Goal: Task Accomplishment & Management: Use online tool/utility

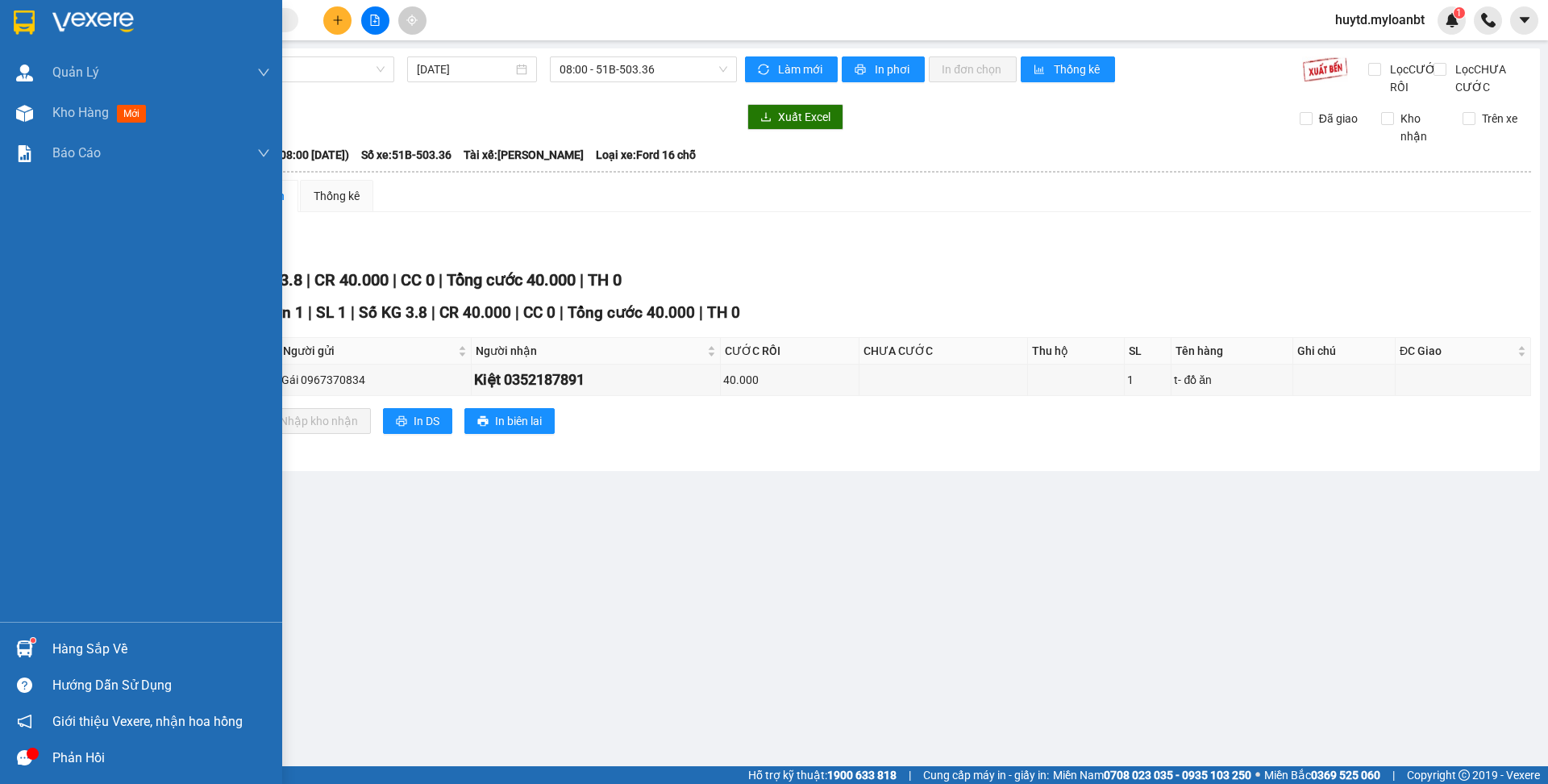
click at [102, 652] on div "Hàng sắp về" at bounding box center [161, 649] width 218 height 24
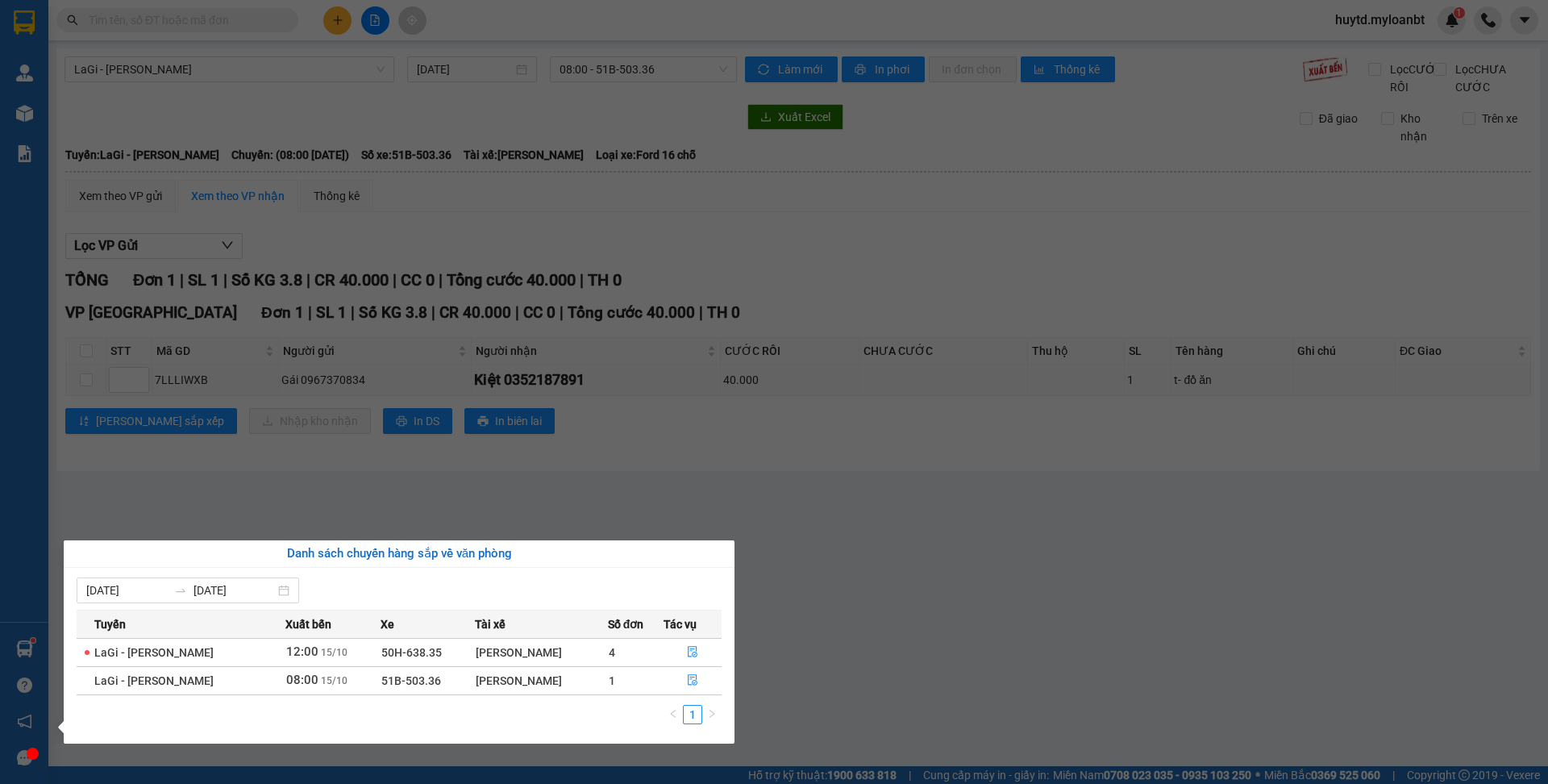
click at [494, 682] on div "[PERSON_NAME]" at bounding box center [541, 680] width 131 height 17
click at [688, 681] on icon "file-done" at bounding box center [693, 680] width 11 height 11
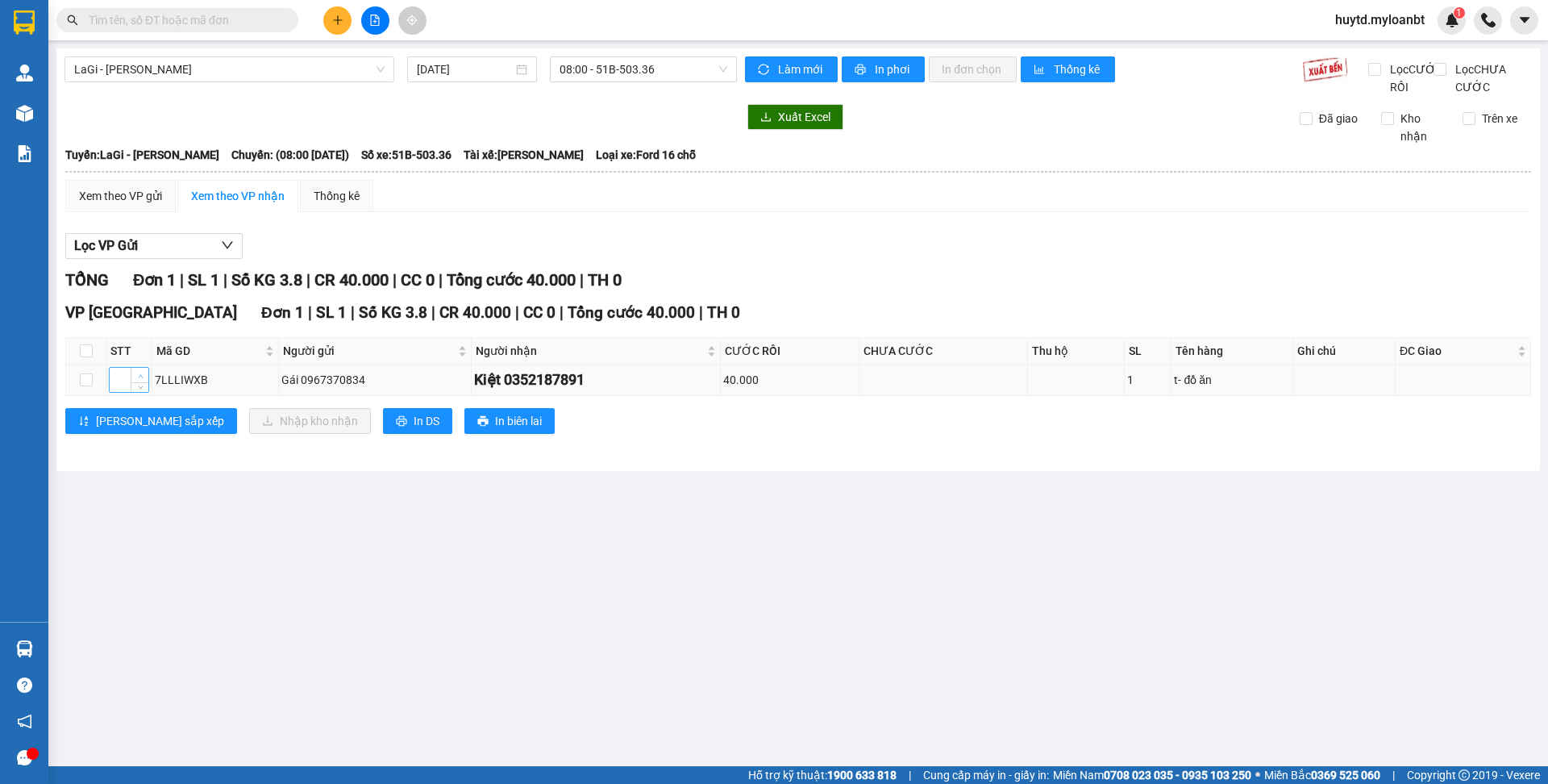
type input "1"
click at [139, 379] on icon "up" at bounding box center [140, 376] width 5 height 5
click at [144, 380] on span "up" at bounding box center [140, 375] width 10 height 10
click at [139, 388] on icon "down" at bounding box center [140, 385] width 5 height 5
click at [133, 365] on th "STT" at bounding box center [129, 351] width 46 height 27
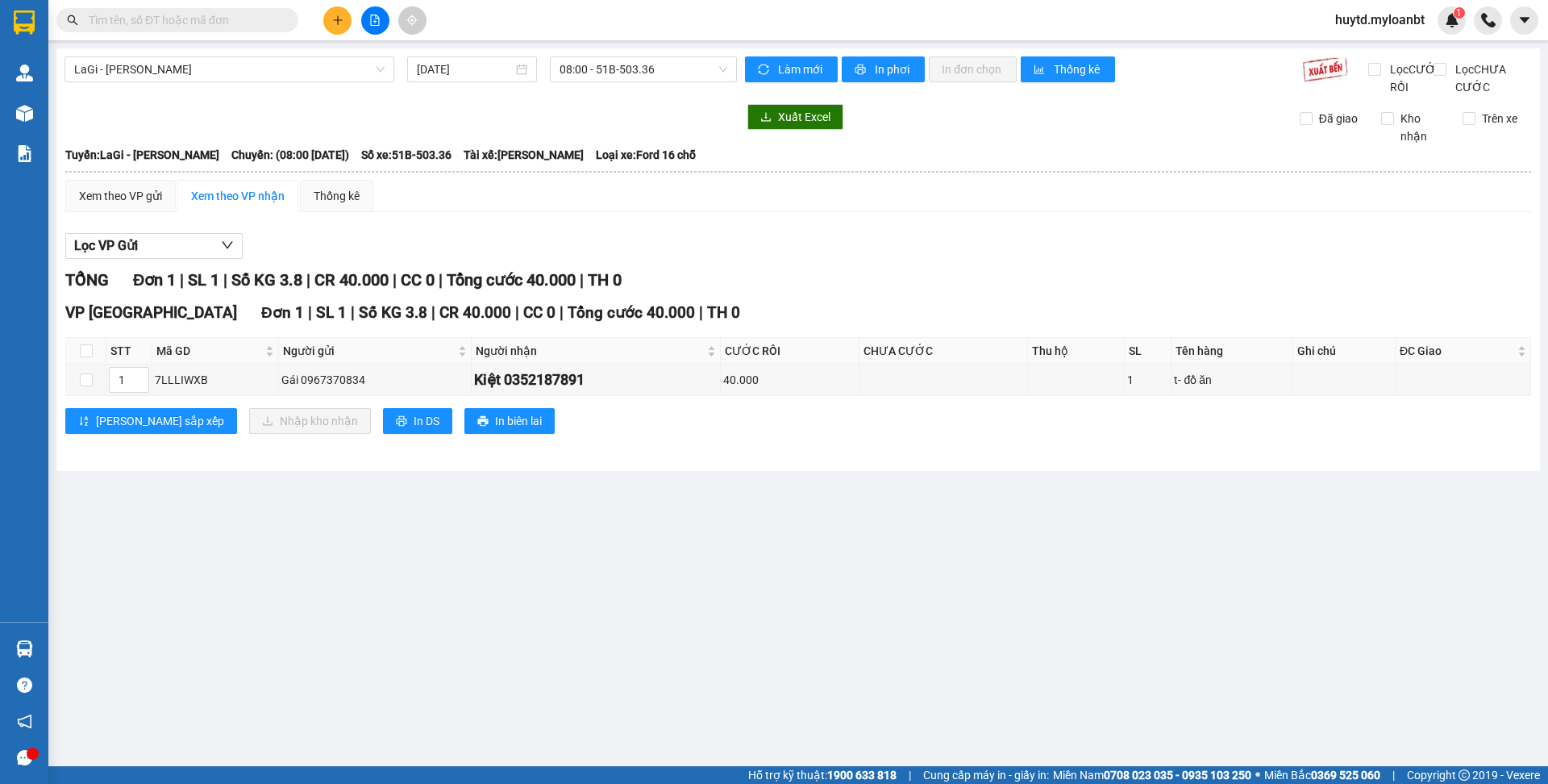
click at [136, 365] on th "STT" at bounding box center [129, 351] width 46 height 27
click at [86, 358] on input "checkbox" at bounding box center [86, 351] width 13 height 13
checkbox input "true"
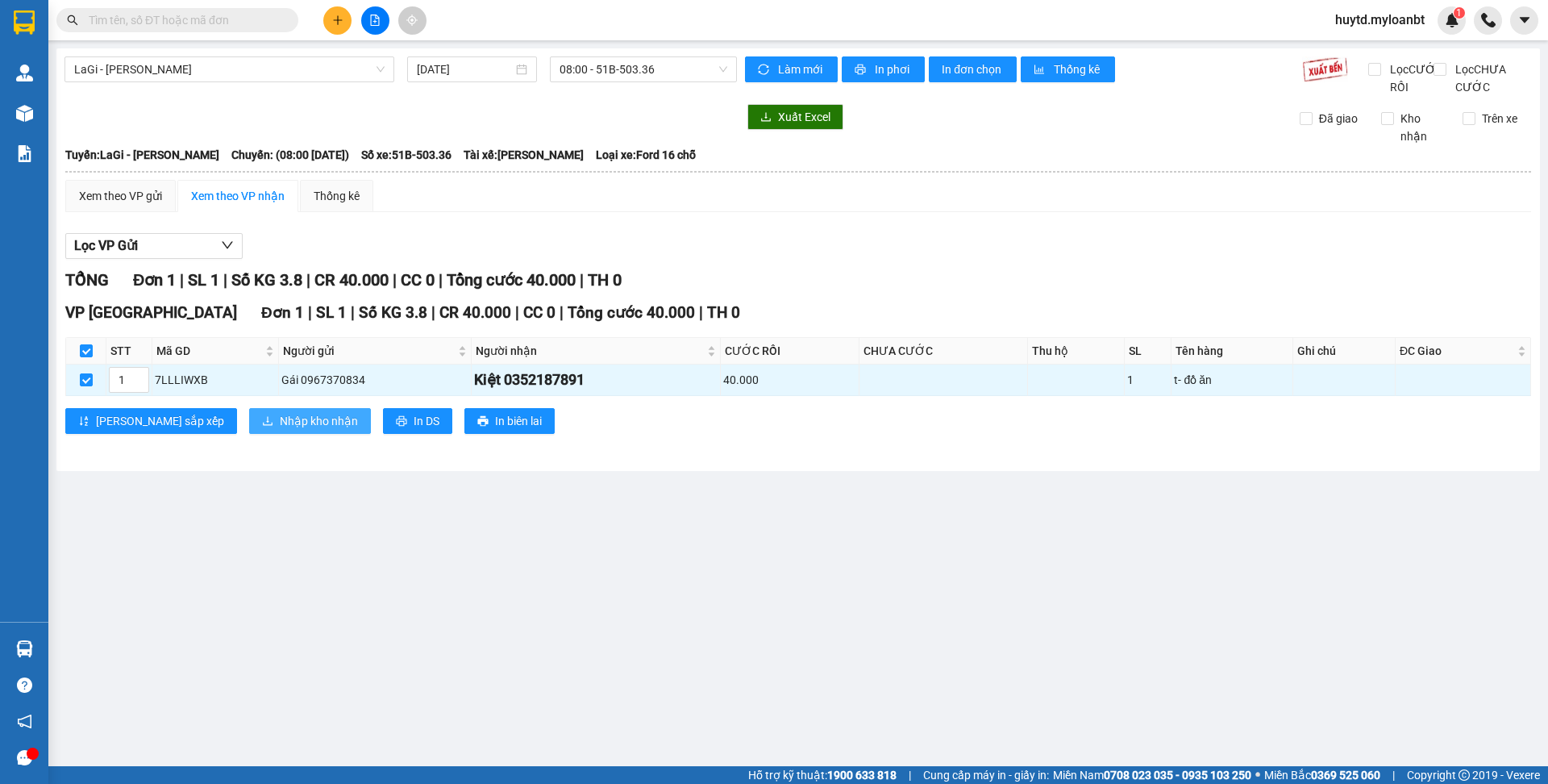
click at [280, 430] on span "Nhập kho nhận" at bounding box center [319, 421] width 78 height 17
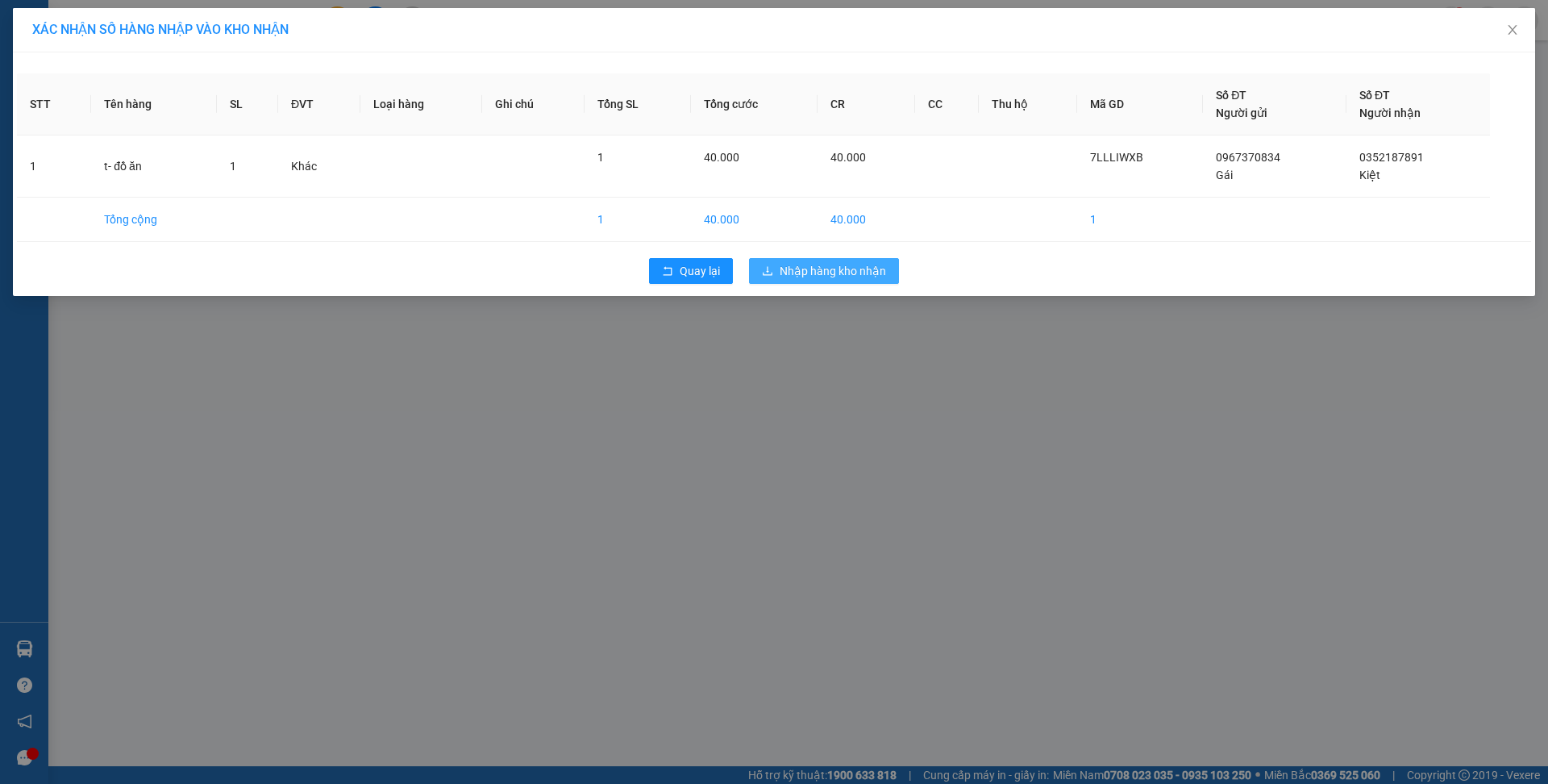
click at [803, 273] on span "Nhập hàng kho nhận" at bounding box center [833, 271] width 106 height 17
